Goal: Task Accomplishment & Management: Manage account settings

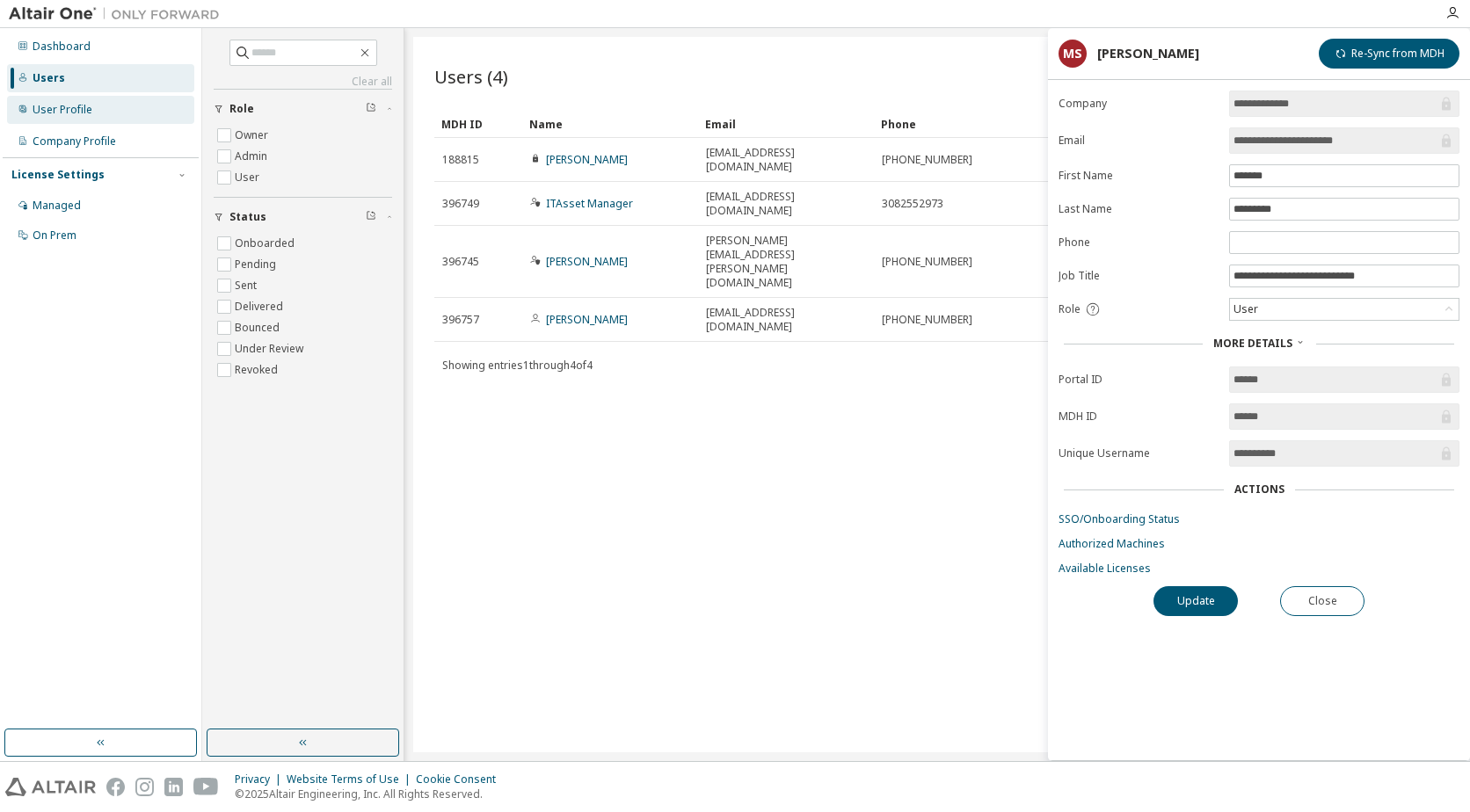
click at [82, 109] on div "User Profile" at bounding box center [62, 110] width 60 height 14
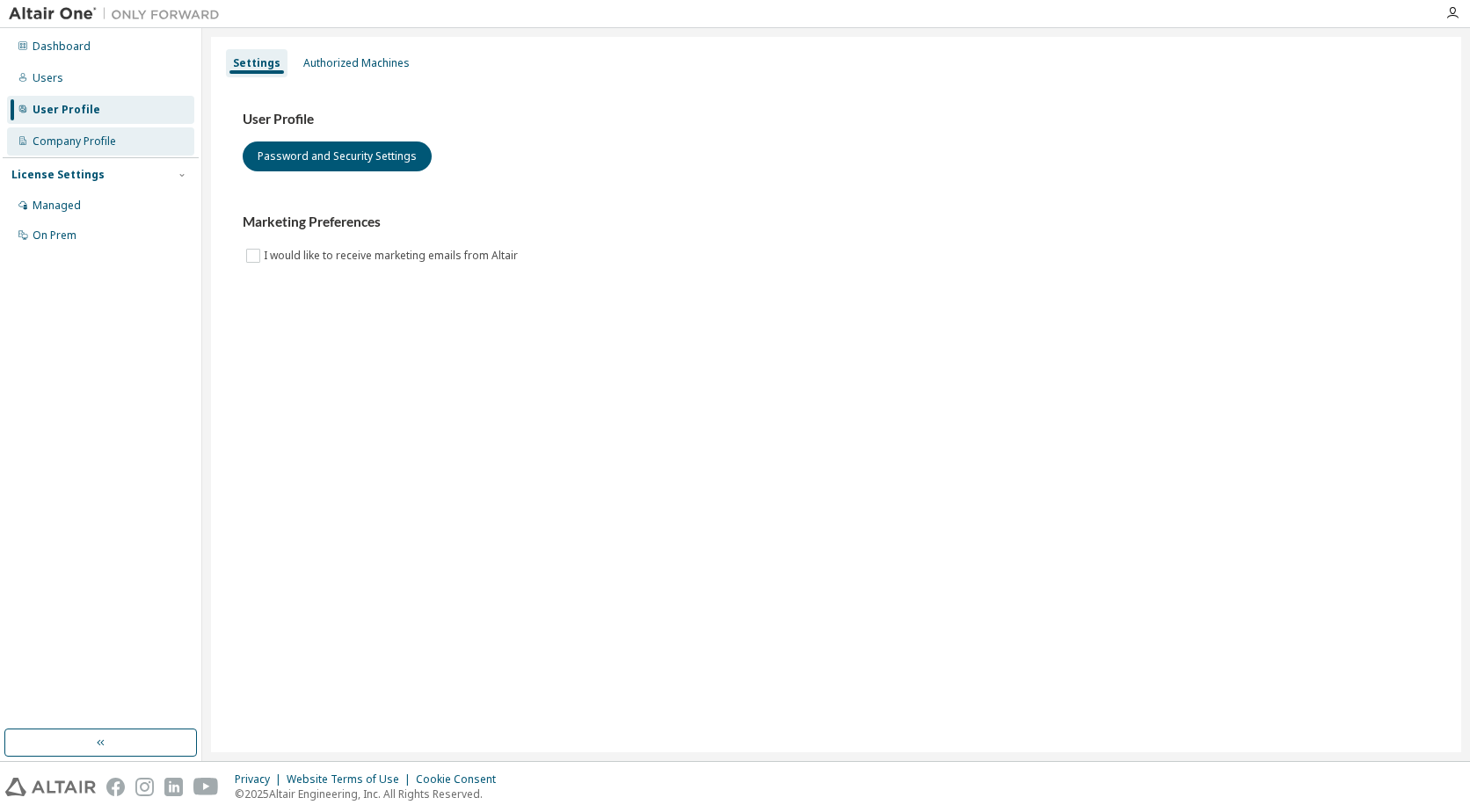
click at [83, 143] on div "Company Profile" at bounding box center [74, 141] width 83 height 14
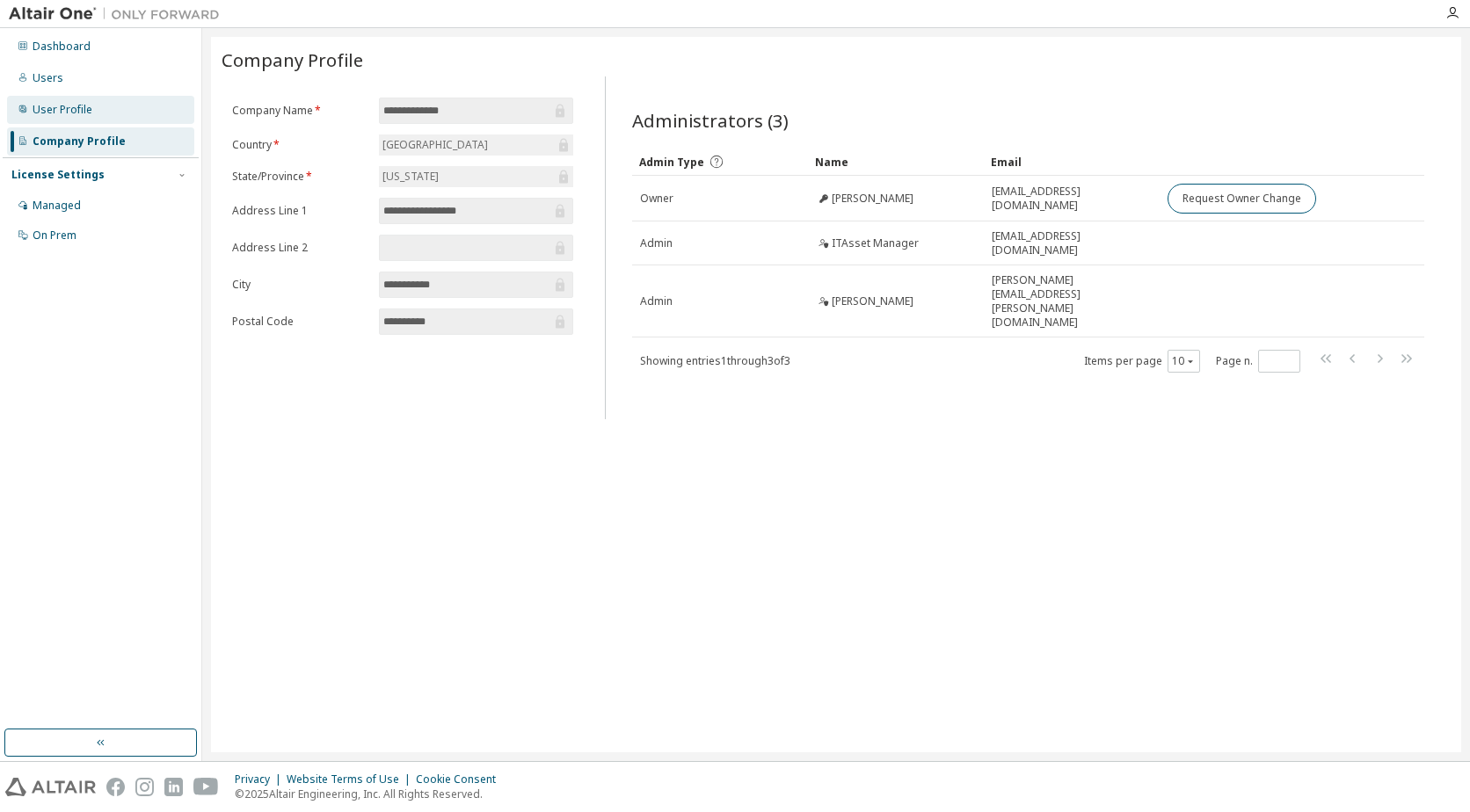
click at [54, 110] on div "User Profile" at bounding box center [62, 110] width 60 height 14
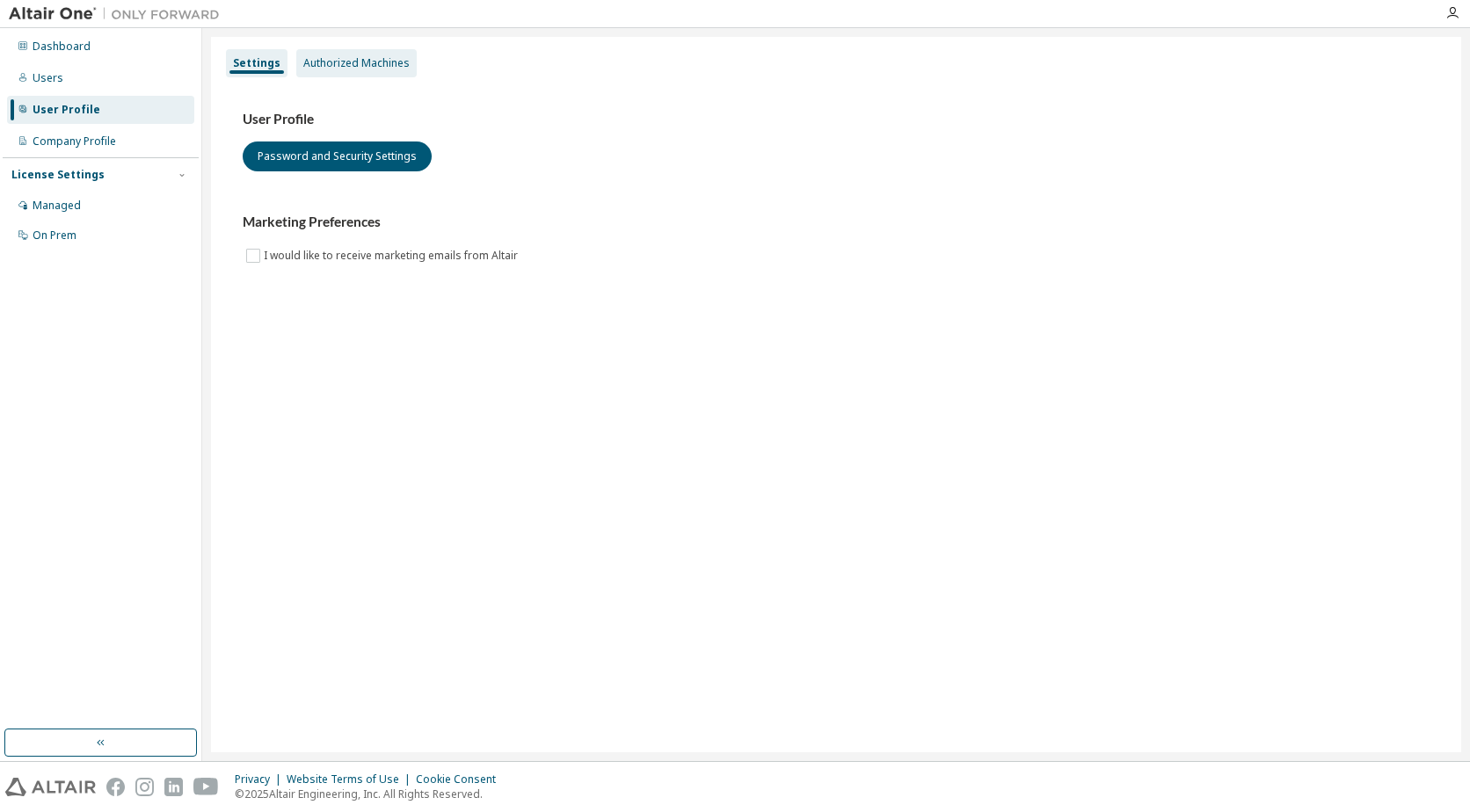
click at [348, 64] on div "Authorized Machines" at bounding box center [356, 62] width 106 height 14
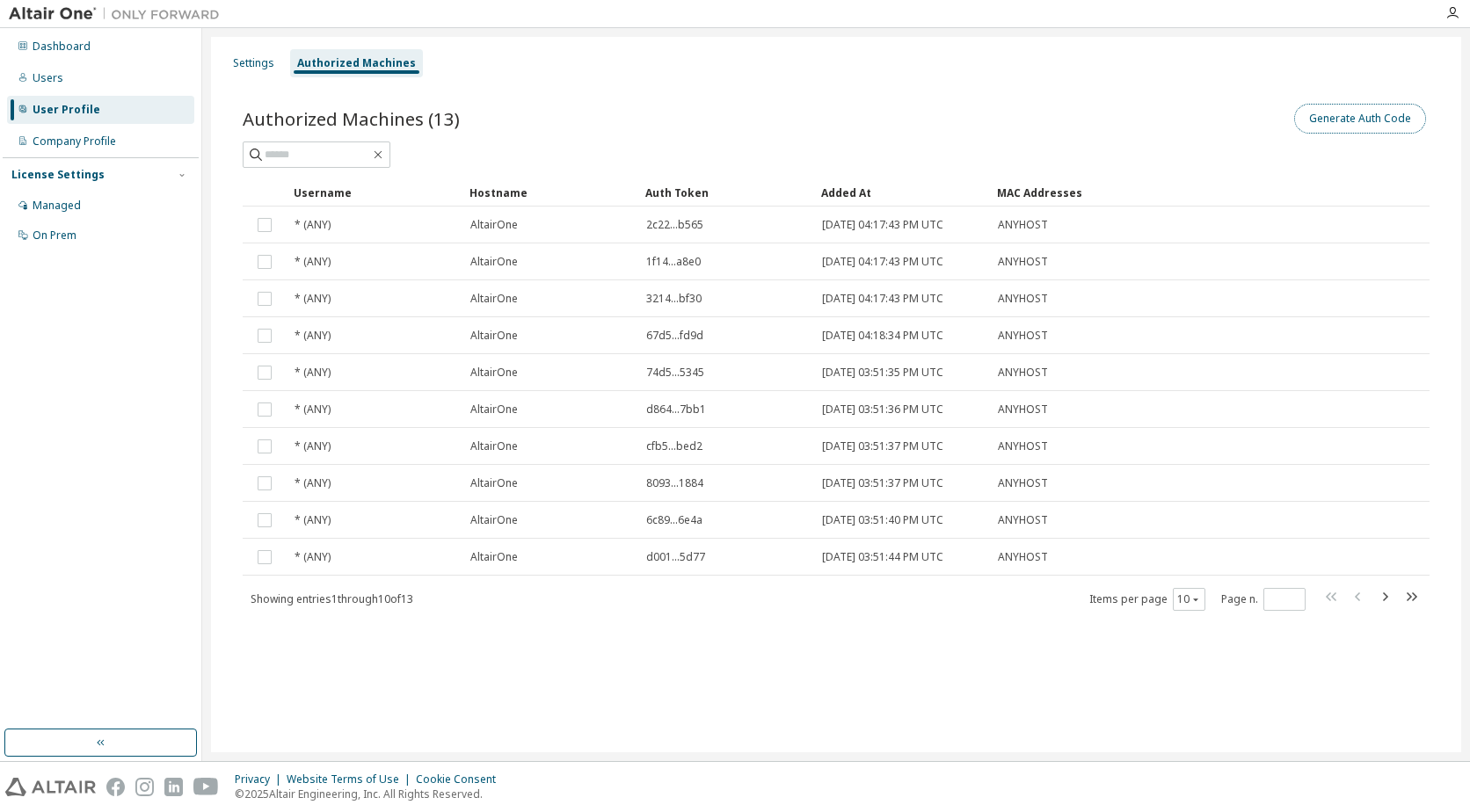
click at [1388, 122] on button "Generate Auth Code" at bounding box center [1359, 119] width 132 height 30
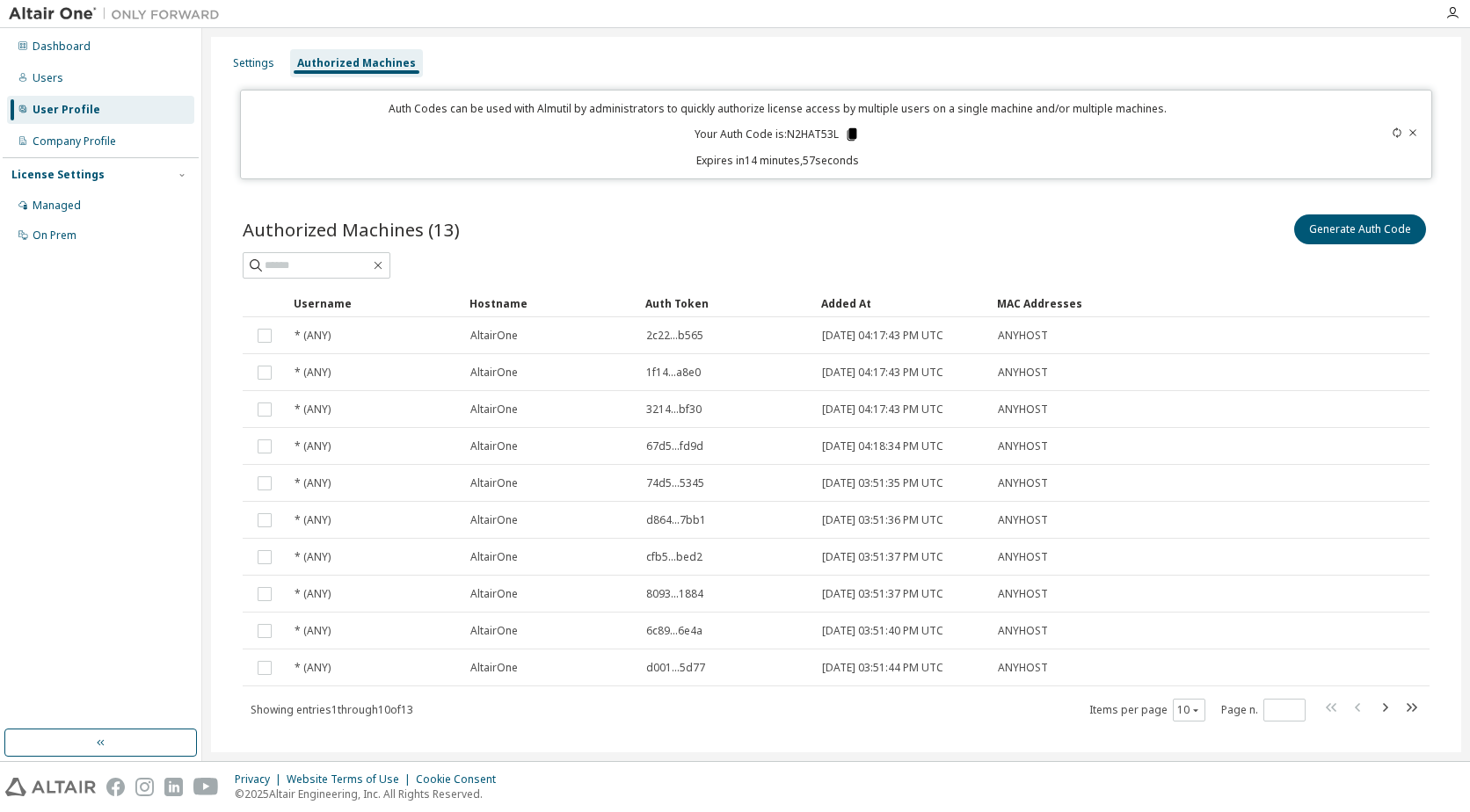
click at [847, 130] on icon at bounding box center [852, 134] width 9 height 12
click at [45, 142] on div "Company Profile" at bounding box center [74, 141] width 83 height 14
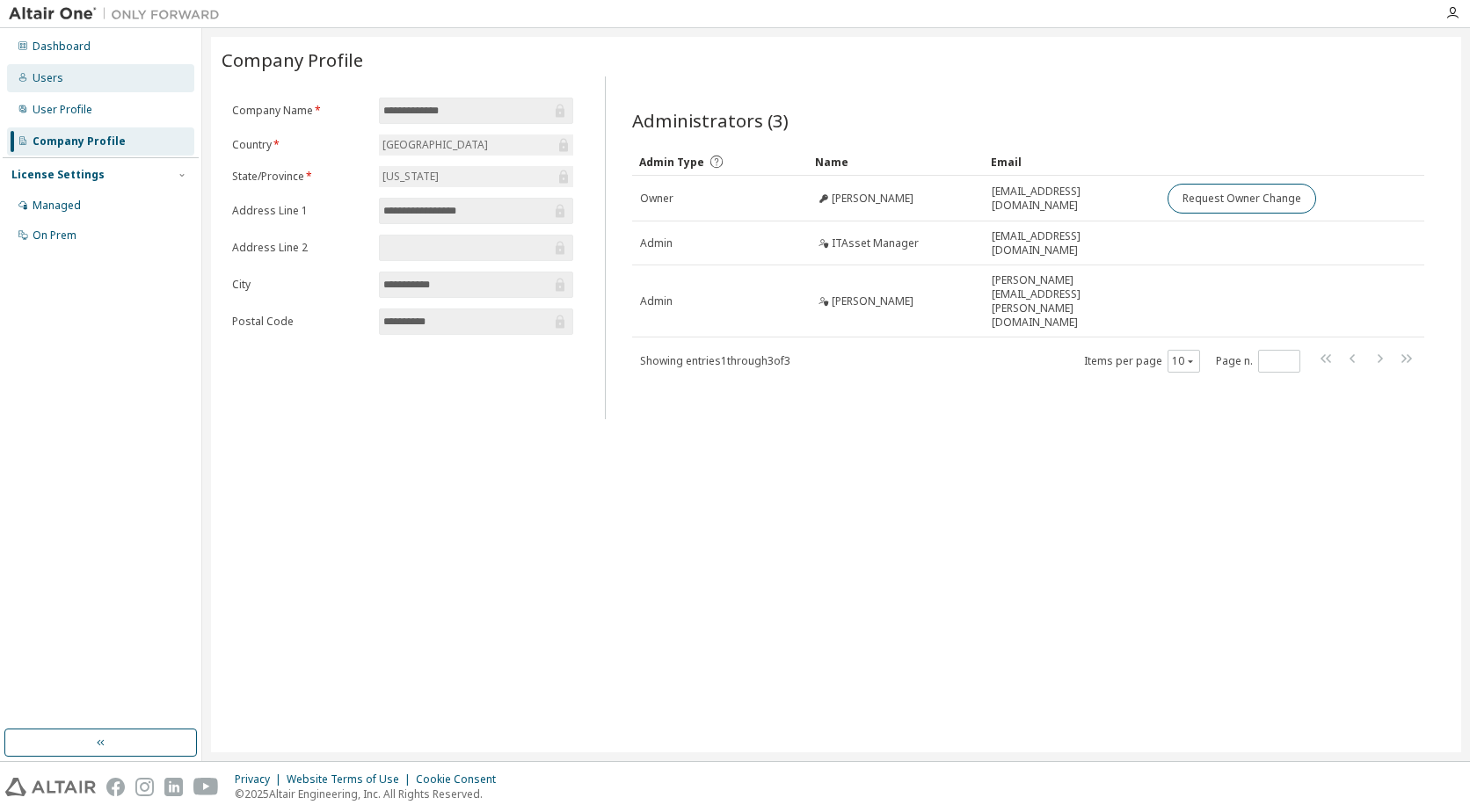
click at [47, 72] on div "Users" at bounding box center [47, 78] width 31 height 14
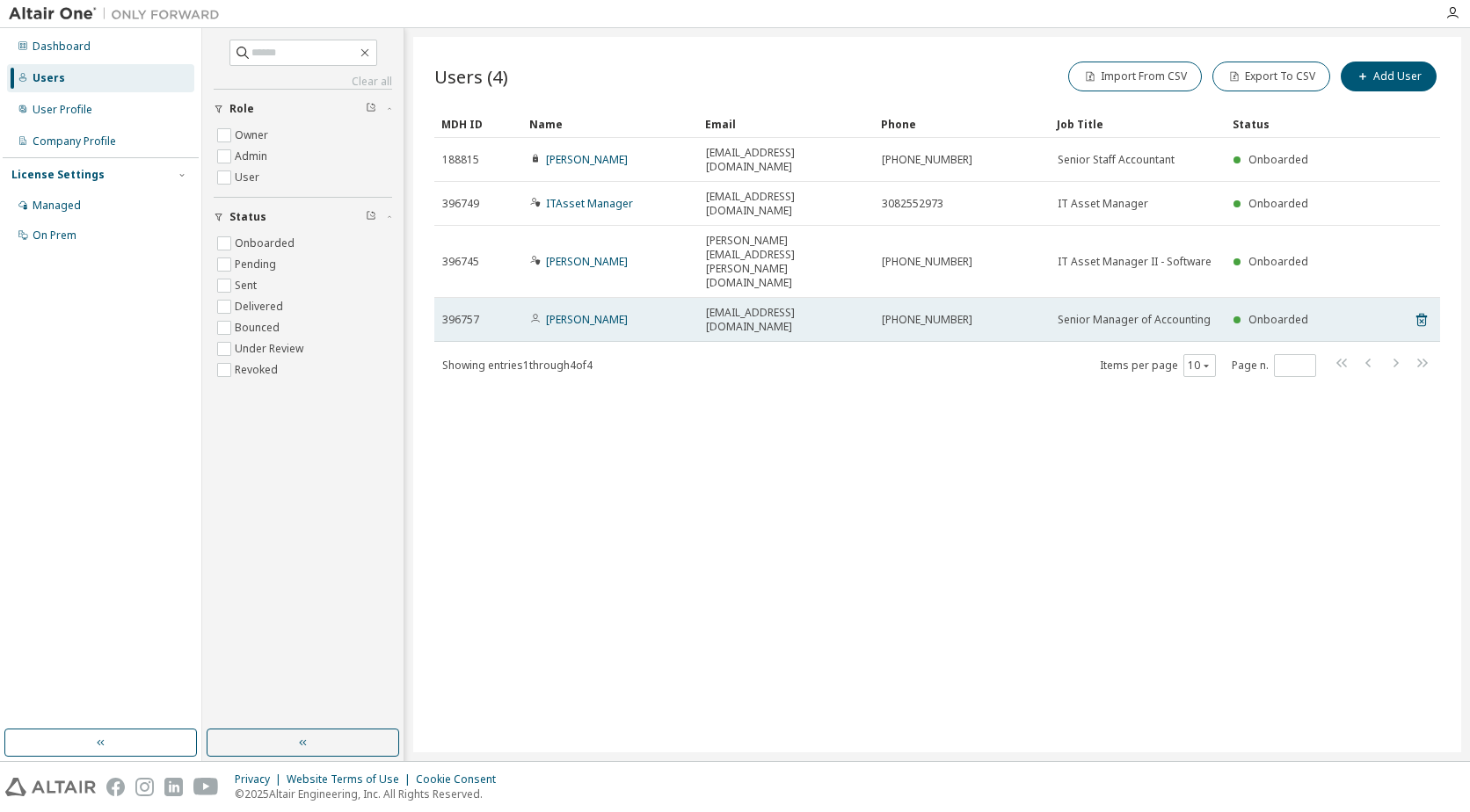
click at [568, 298] on td "[PERSON_NAME]" at bounding box center [611, 320] width 176 height 44
click at [569, 312] on link "[PERSON_NAME]" at bounding box center [587, 320] width 81 height 15
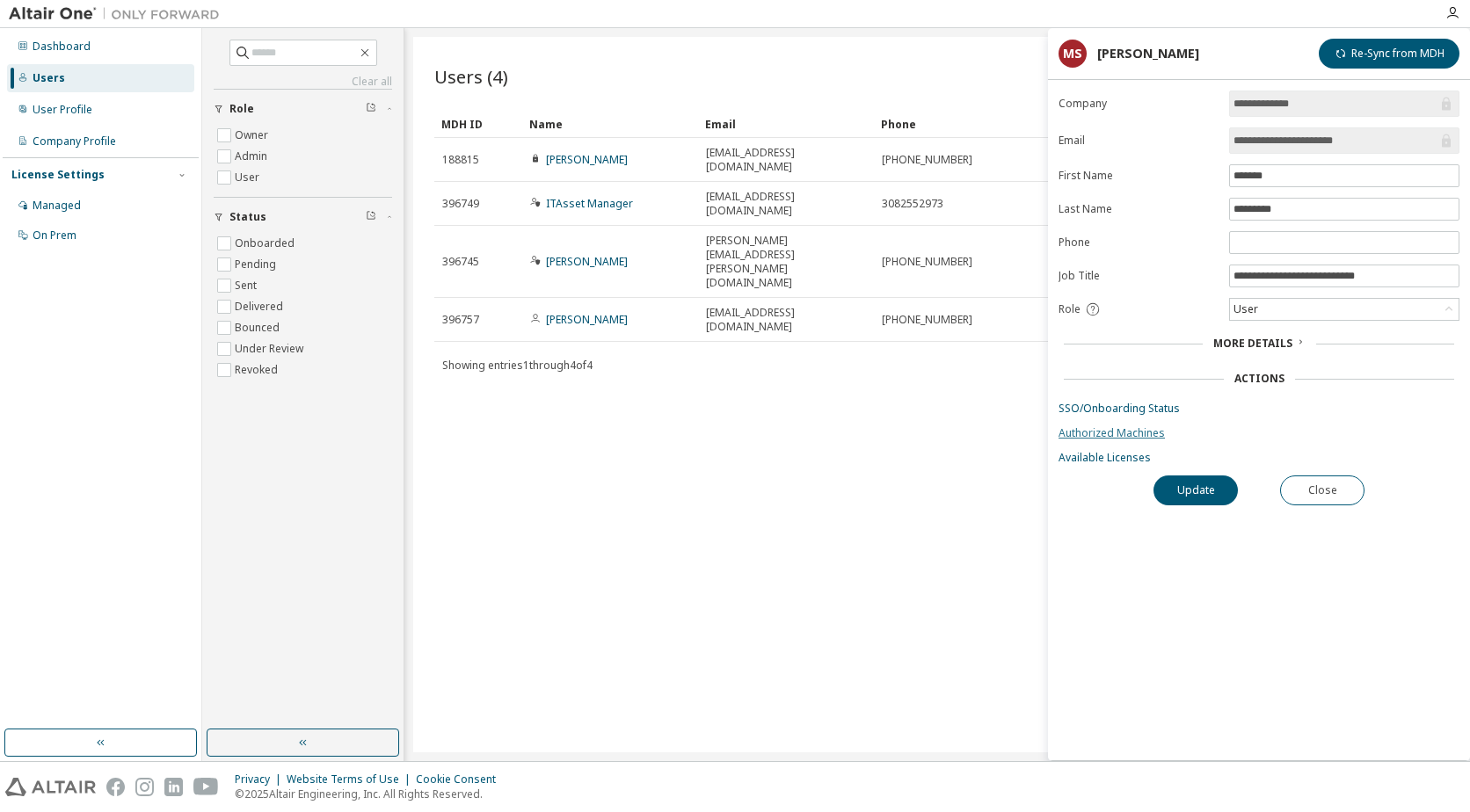
click at [1141, 434] on link "Authorized Machines" at bounding box center [1258, 432] width 400 height 14
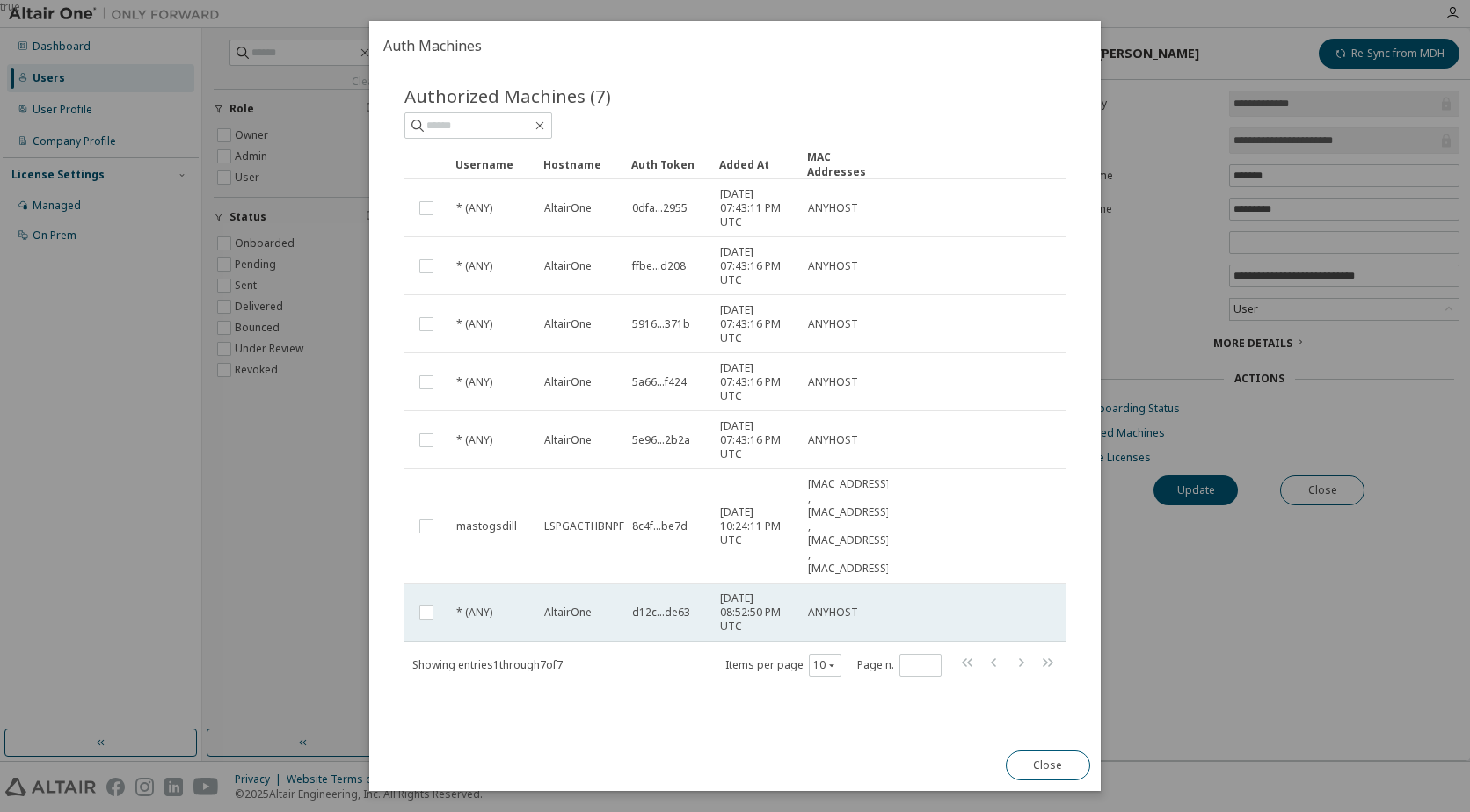
scroll to position [23, 0]
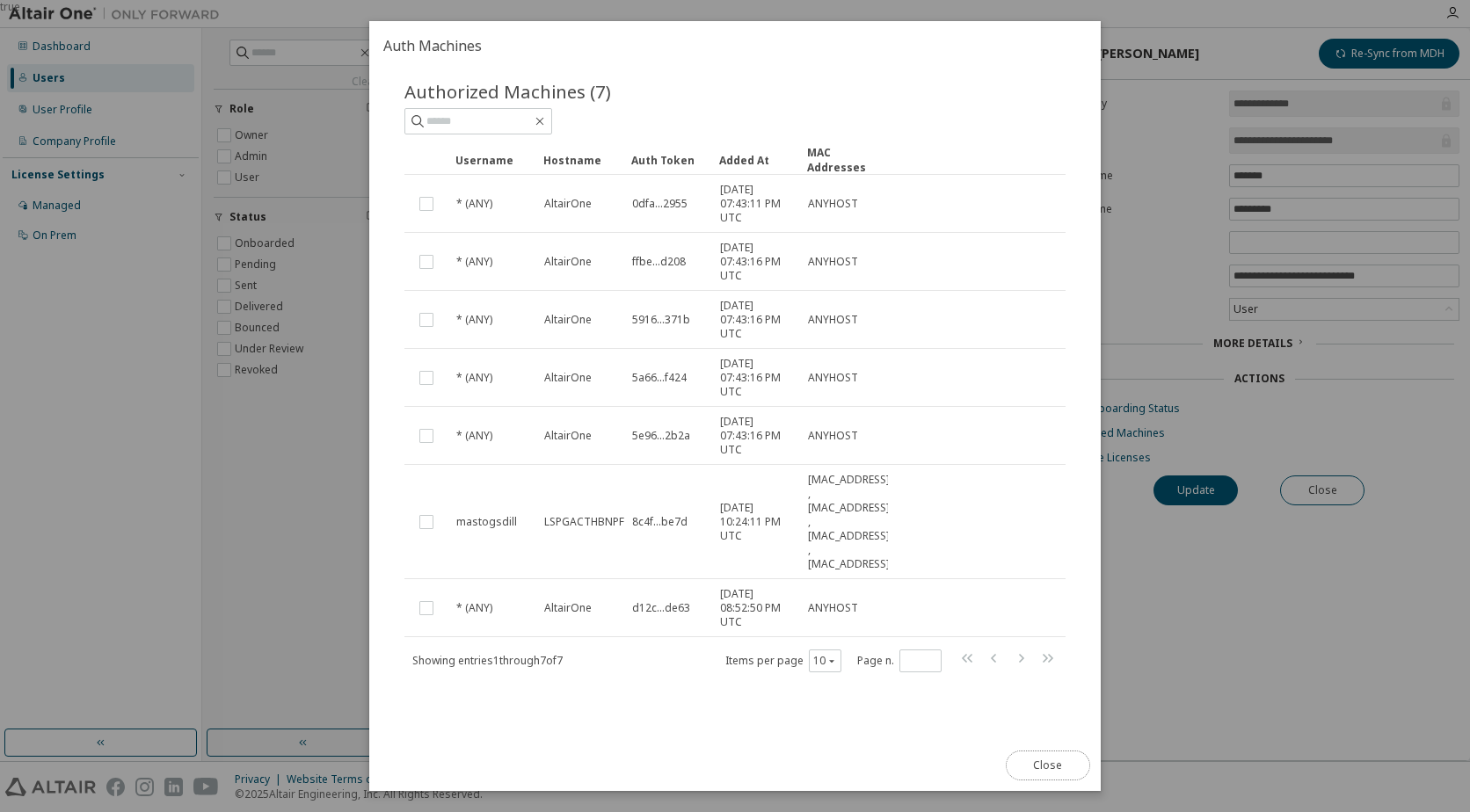
click at [1033, 760] on button "Close" at bounding box center [1047, 766] width 84 height 30
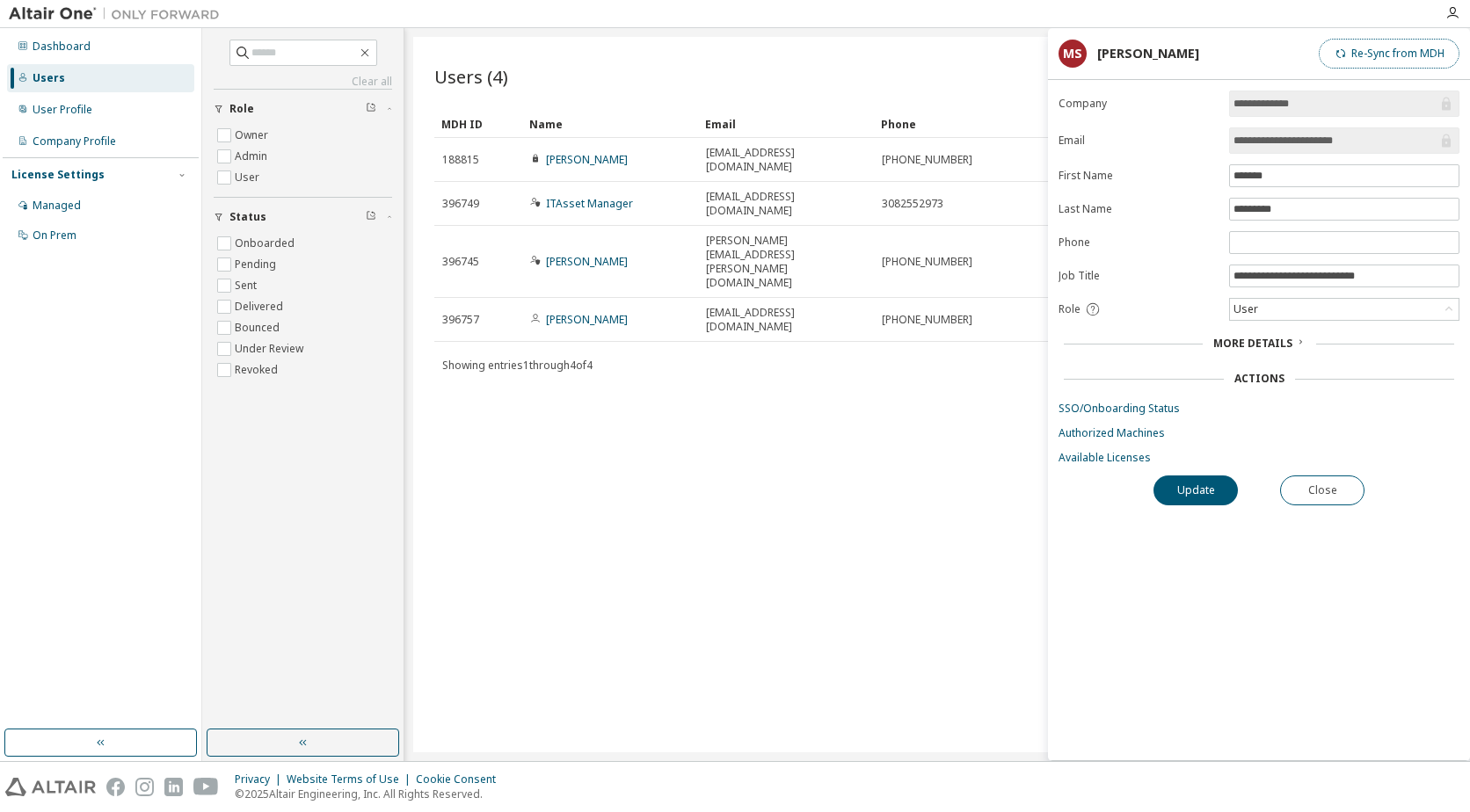
click at [1392, 58] on button "Re-Sync from MDH" at bounding box center [1389, 54] width 141 height 30
click at [1111, 462] on link "Available Licenses" at bounding box center [1258, 457] width 400 height 14
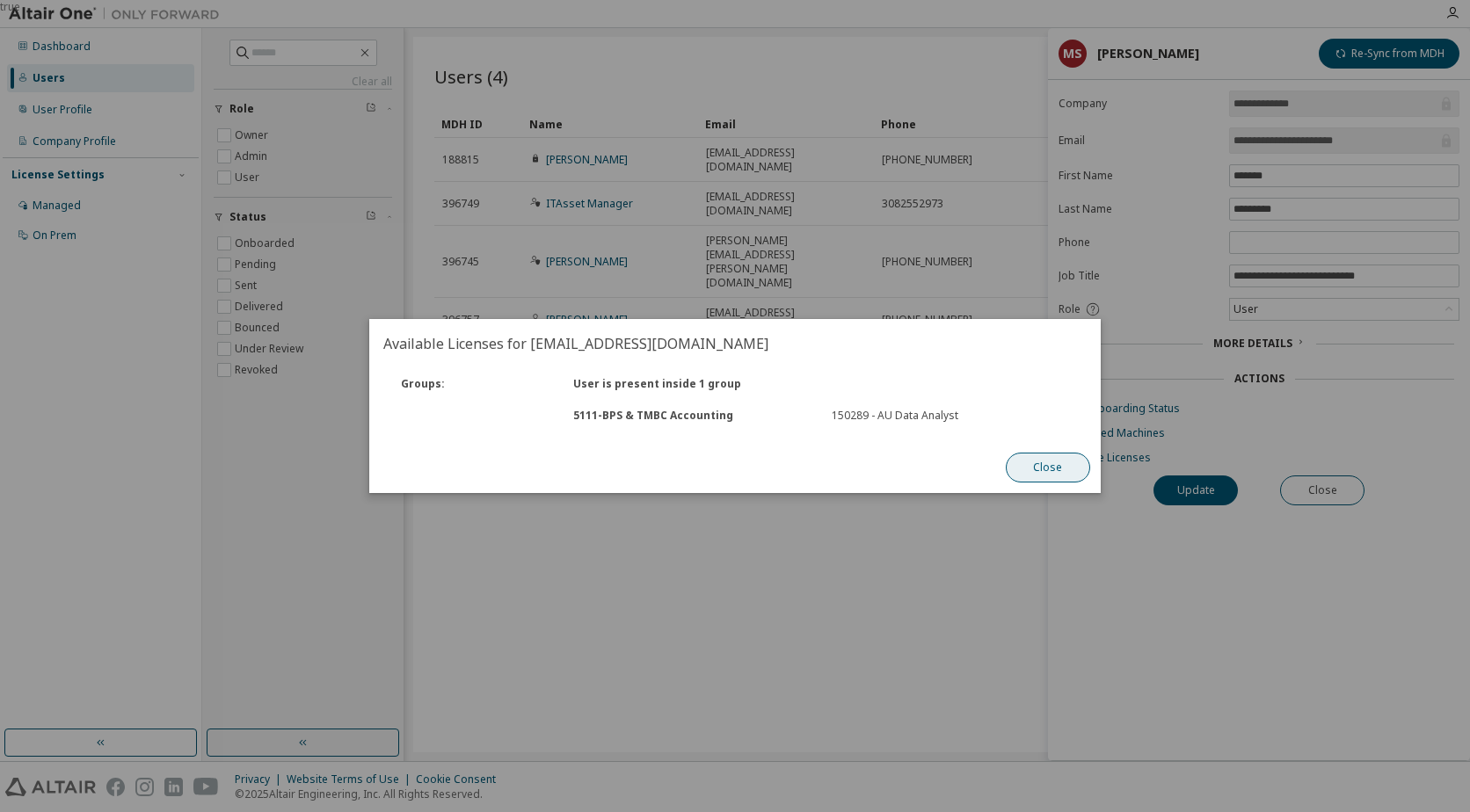
click at [1042, 477] on button "Close" at bounding box center [1047, 468] width 84 height 30
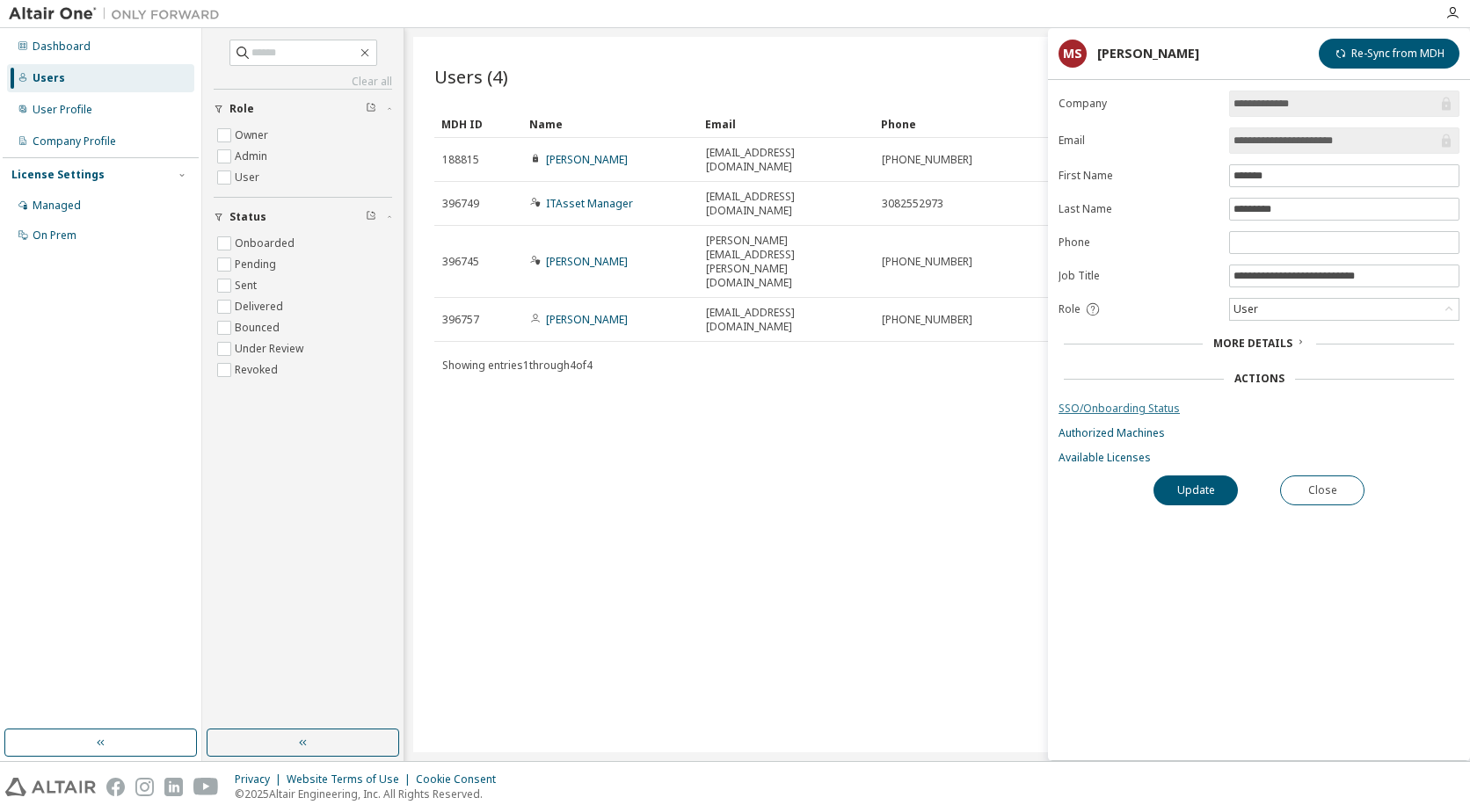
click at [1114, 405] on link "SSO/Onboarding Status" at bounding box center [1258, 408] width 400 height 14
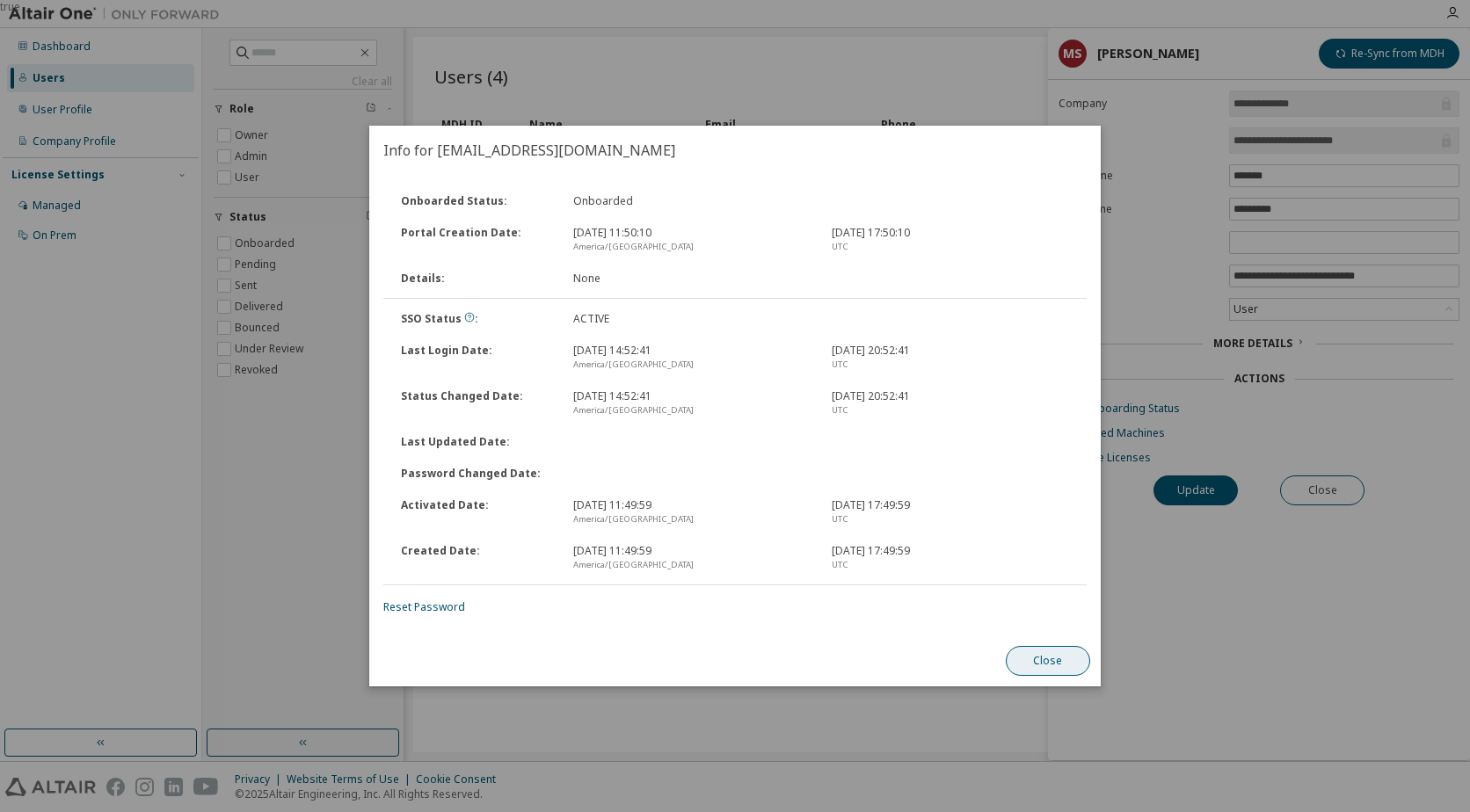
click at [1040, 670] on button "Close" at bounding box center [1047, 662] width 84 height 30
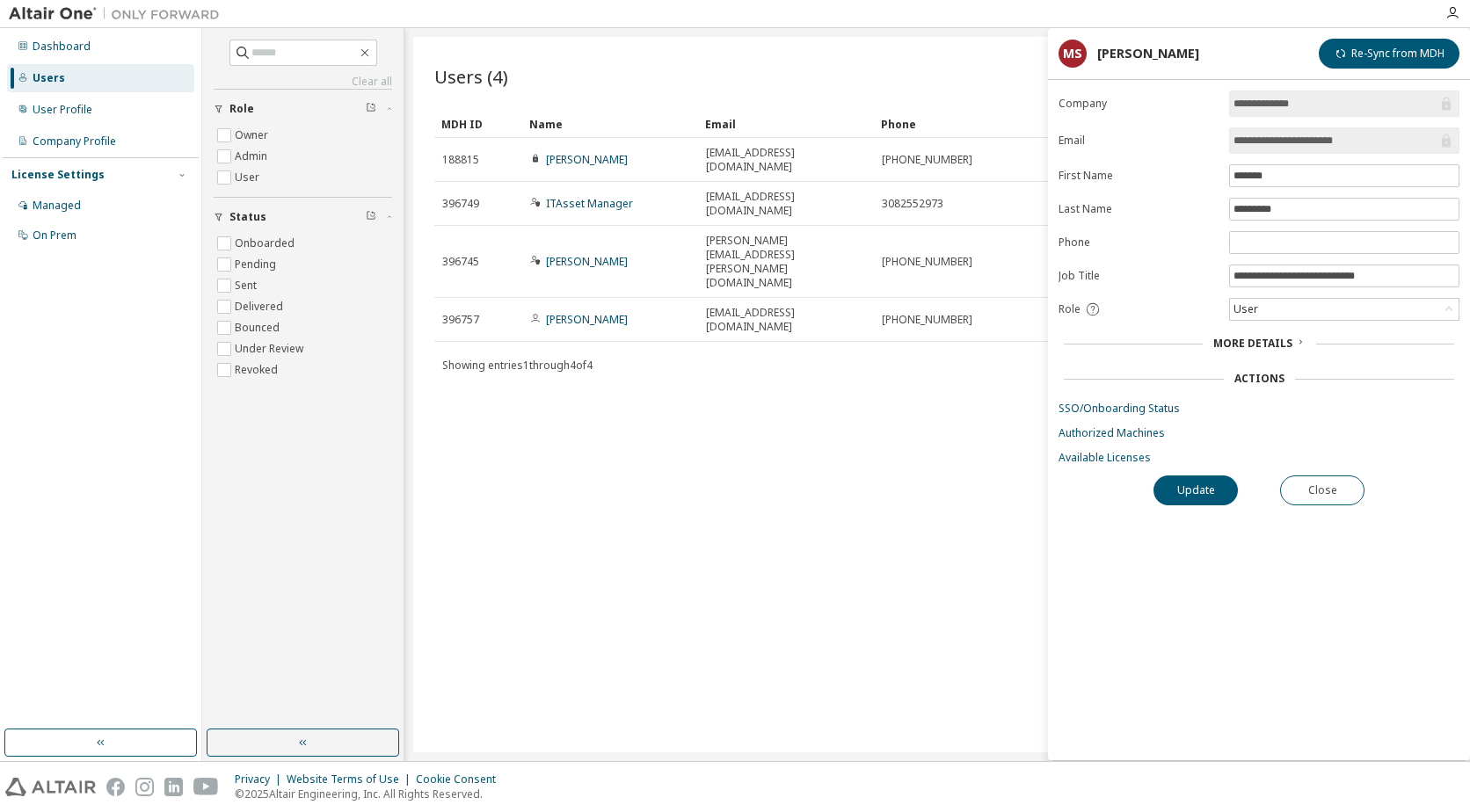
click at [1268, 341] on span "More Details" at bounding box center [1252, 344] width 80 height 15
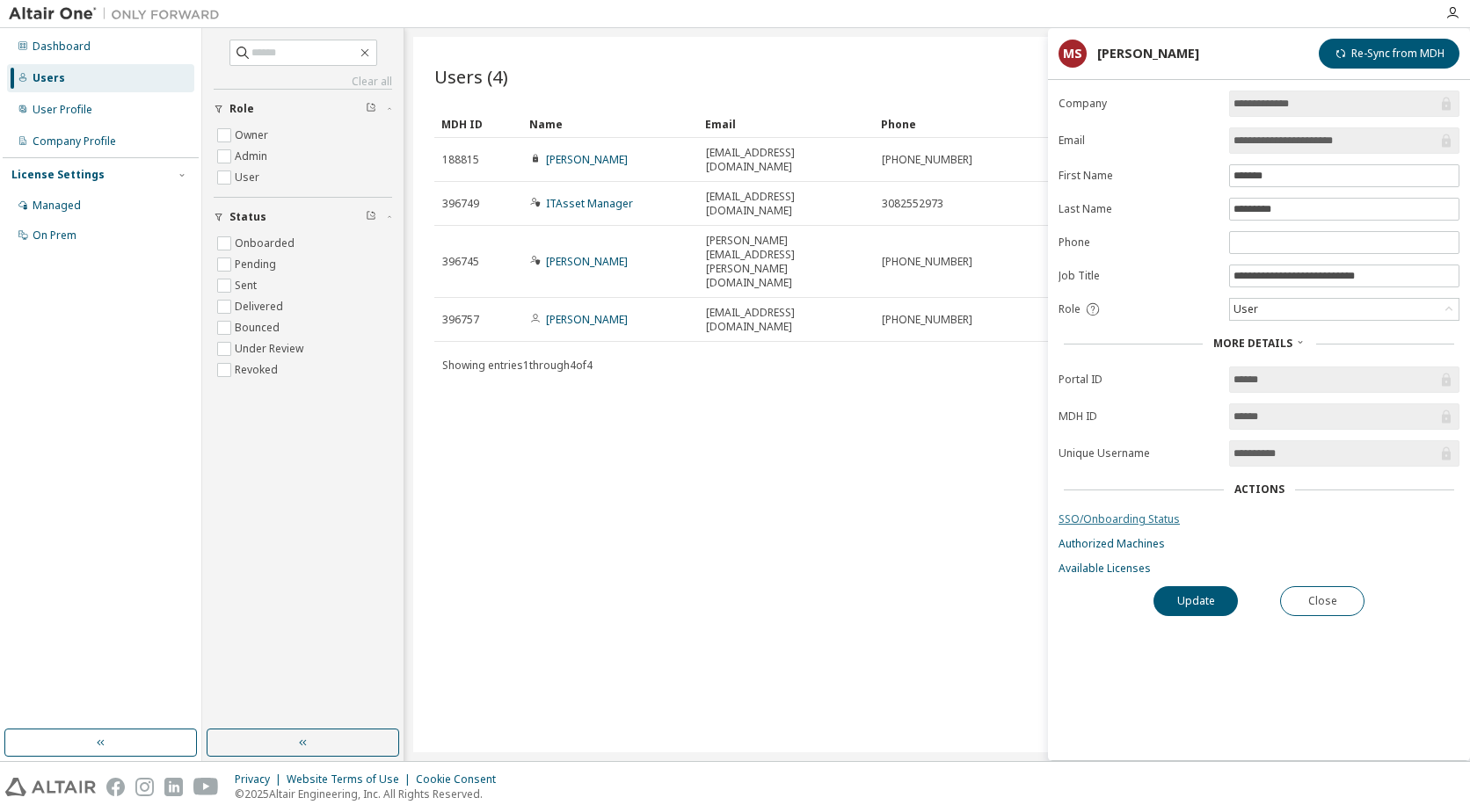
click at [1142, 521] on link "SSO/Onboarding Status" at bounding box center [1258, 519] width 400 height 14
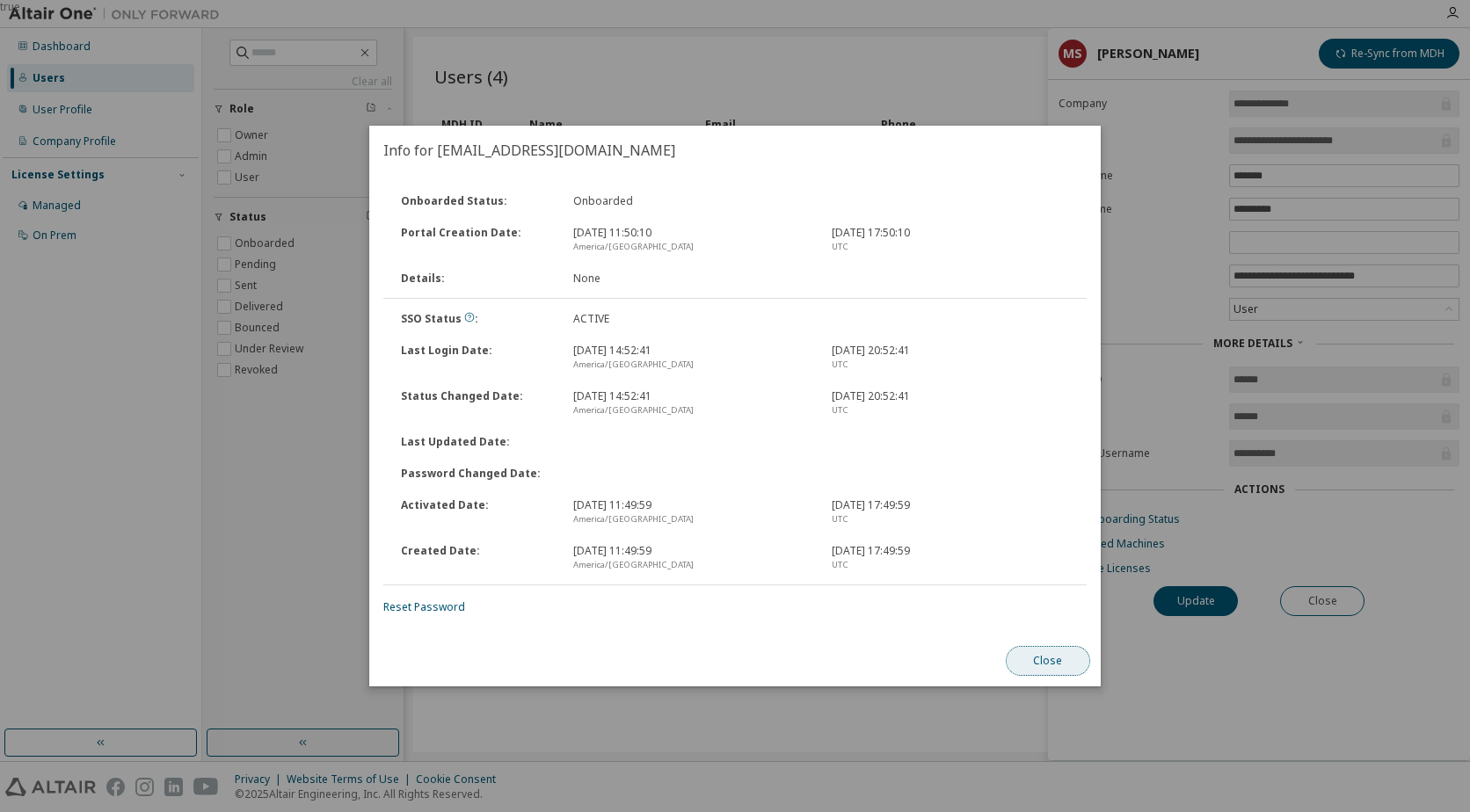
click at [1045, 662] on button "Close" at bounding box center [1047, 662] width 84 height 30
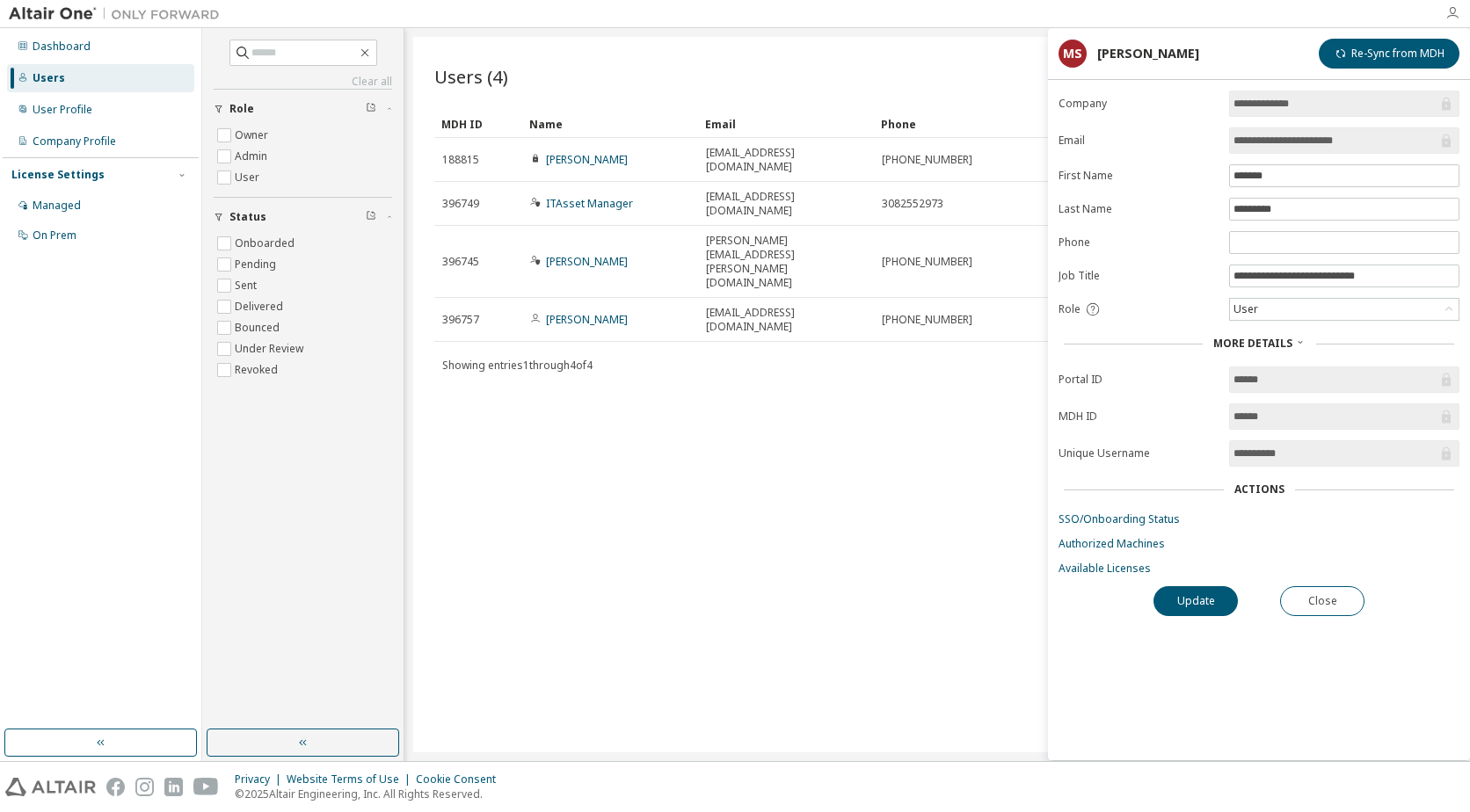
click at [1447, 9] on icon "button" at bounding box center [1452, 13] width 14 height 14
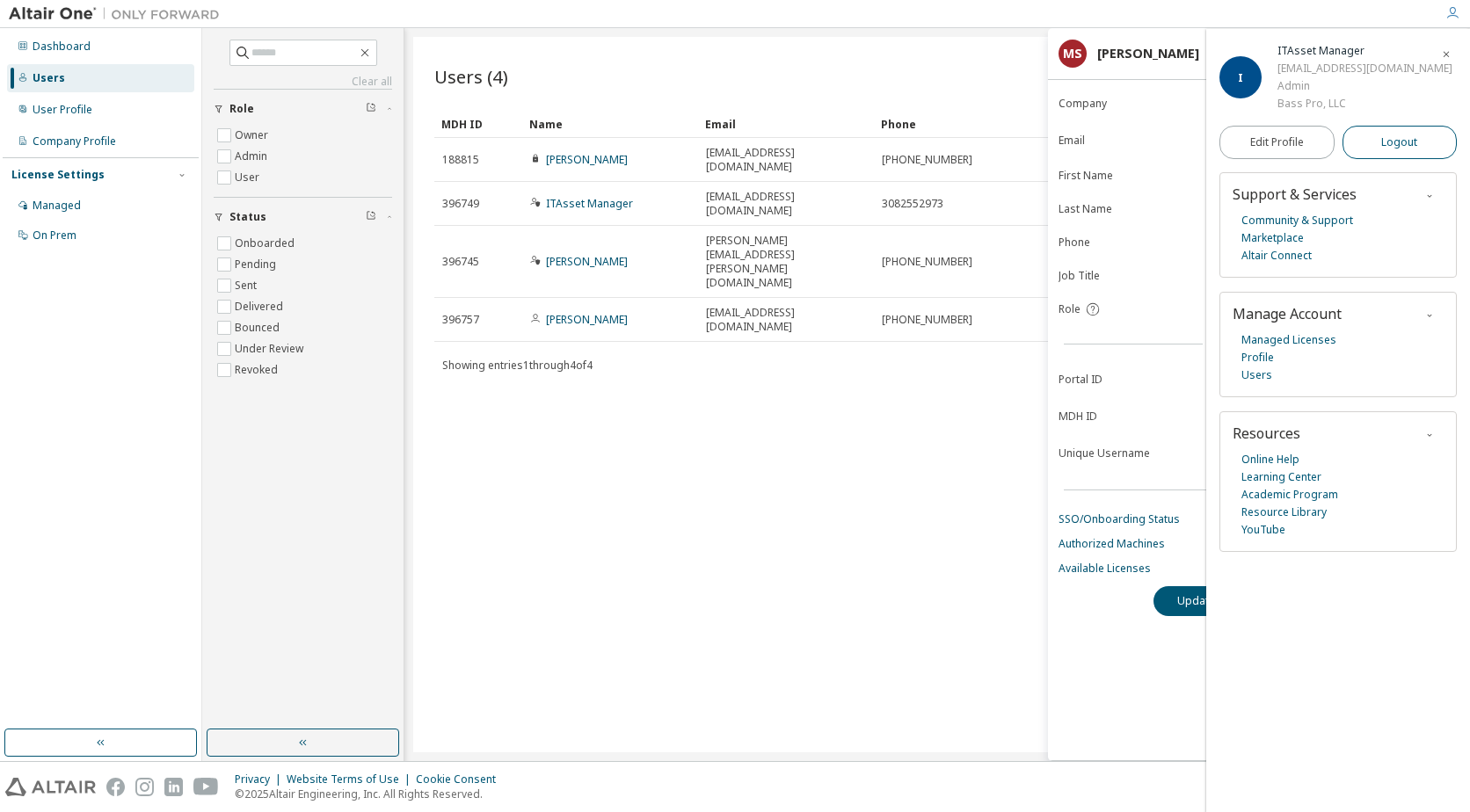
click at [1384, 142] on span "Logout" at bounding box center [1399, 142] width 36 height 18
